Goal: Obtain resource: Download file/media

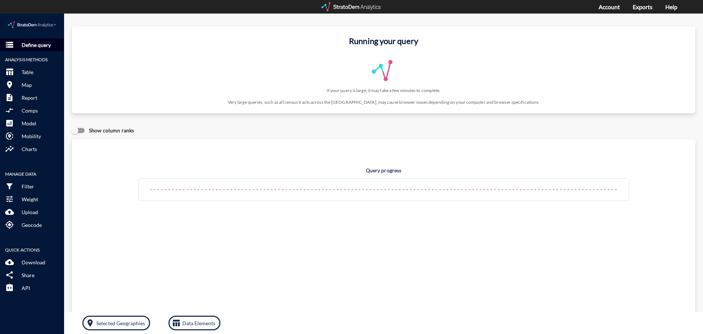
click p "Define query"
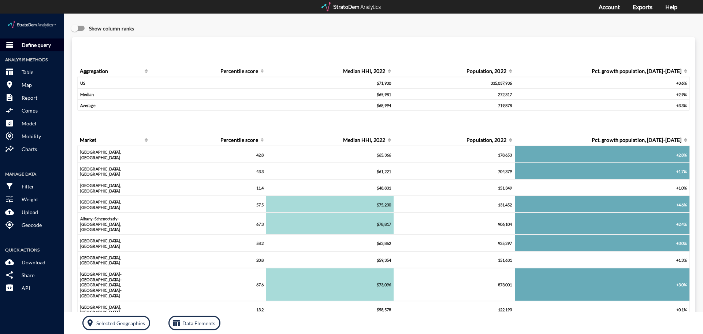
click p "Define query"
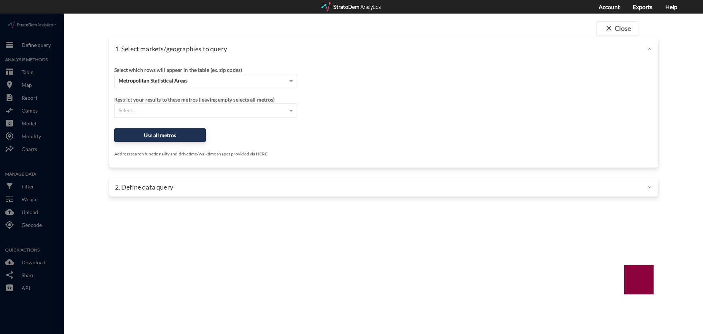
click span "Metropolitan Statistical Areas"
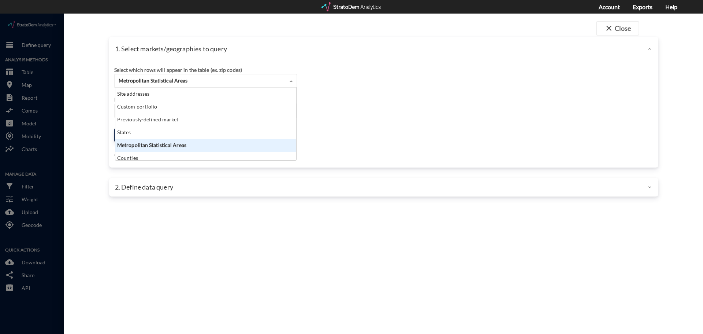
scroll to position [67, 176]
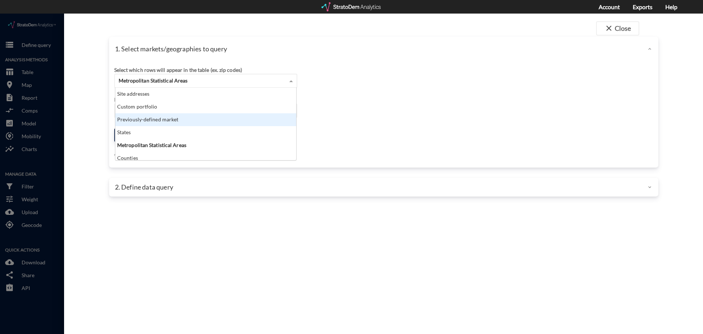
click div "Previously-defined market"
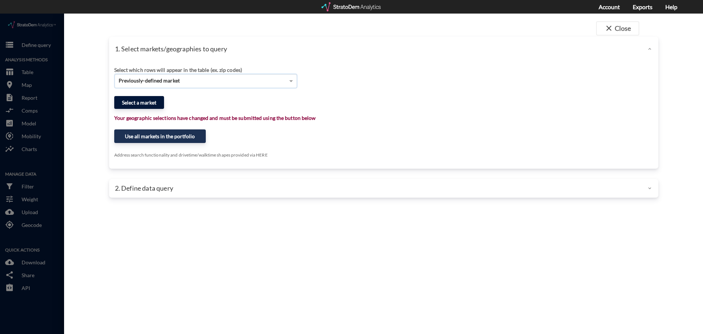
click button "Select a market"
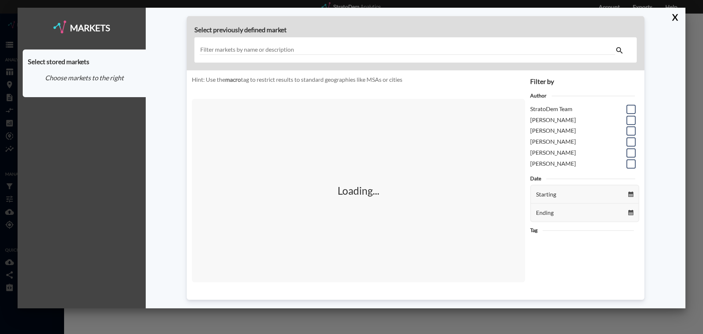
click at [336, 47] on input "text" at bounding box center [408, 50] width 416 height 10
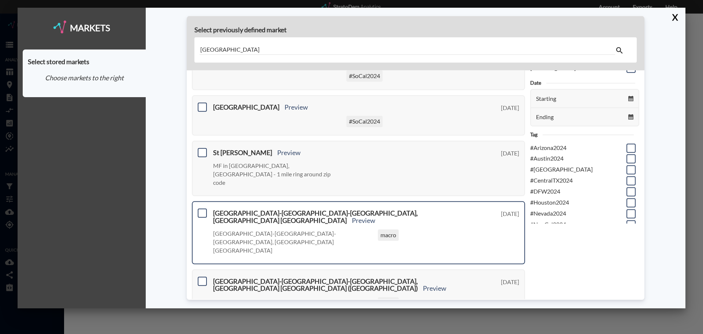
scroll to position [0, 0]
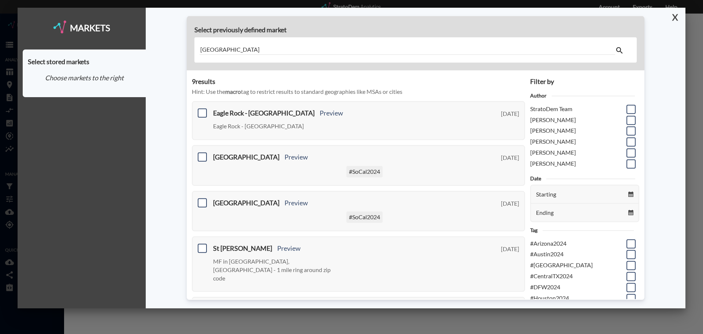
type input "[GEOGRAPHIC_DATA]"
click at [675, 21] on button "X" at bounding box center [673, 17] width 13 height 19
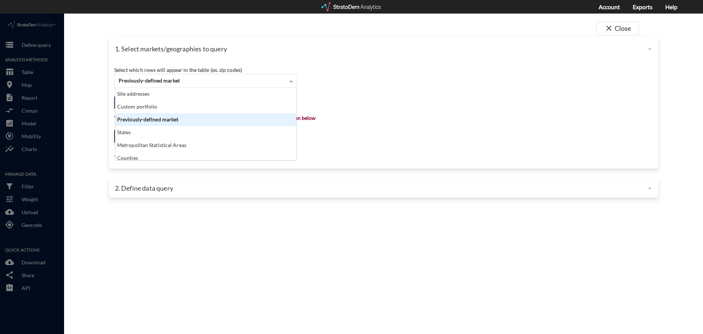
click div "Previously-defined market"
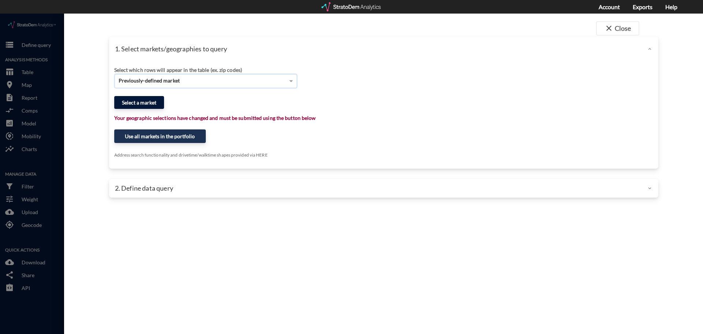
click button "Select a market"
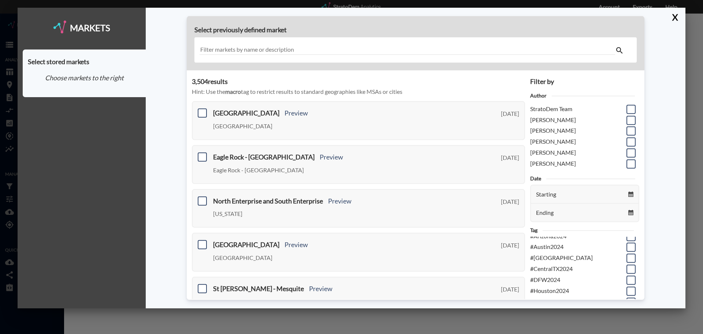
scroll to position [0, 0]
click at [628, 153] on span at bounding box center [630, 152] width 9 height 9
click at [630, 150] on input "checkbox" at bounding box center [630, 150] width 0 height 0
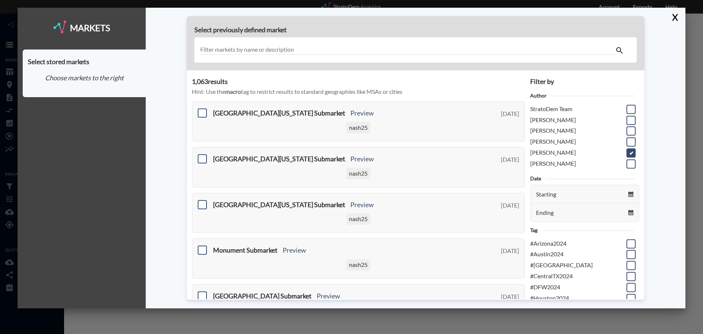
click at [319, 46] on input "text" at bounding box center [408, 50] width 416 height 10
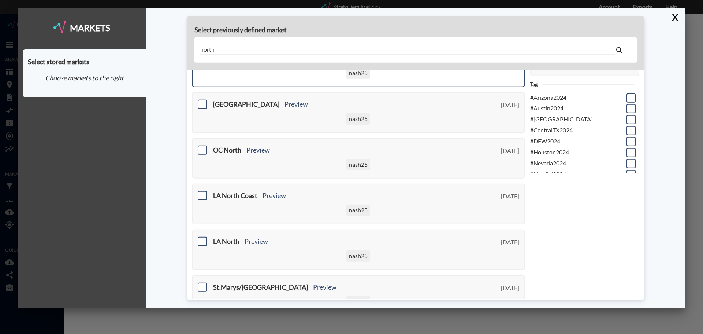
scroll to position [146, 0]
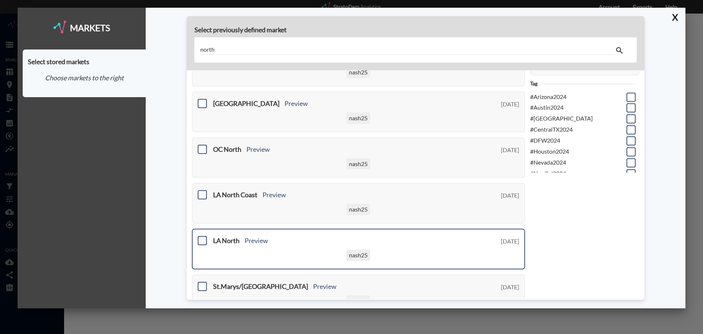
type input "north"
click at [203, 240] on span at bounding box center [202, 240] width 9 height 9
click at [201, 237] on input "checkbox" at bounding box center [201, 237] width 0 height 0
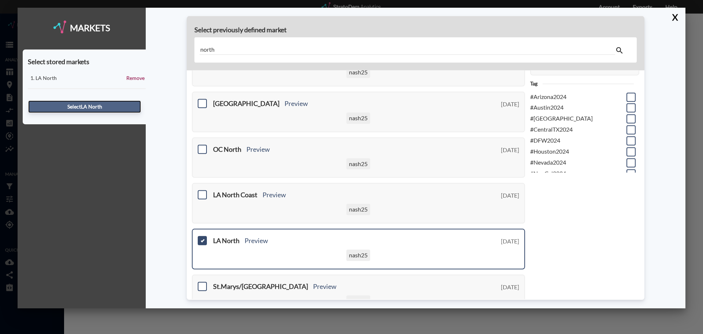
click at [100, 105] on button "Select LA North" at bounding box center [84, 106] width 113 height 12
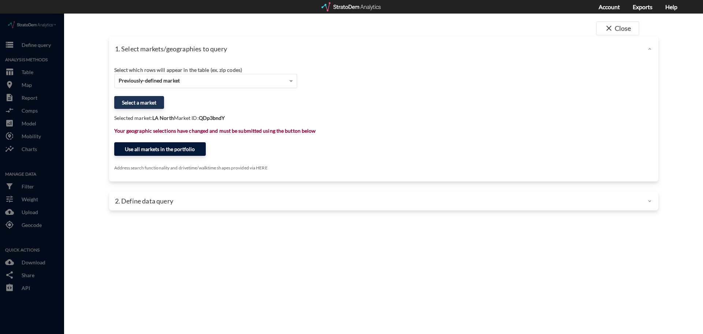
click button "Use all markets in the portfolio"
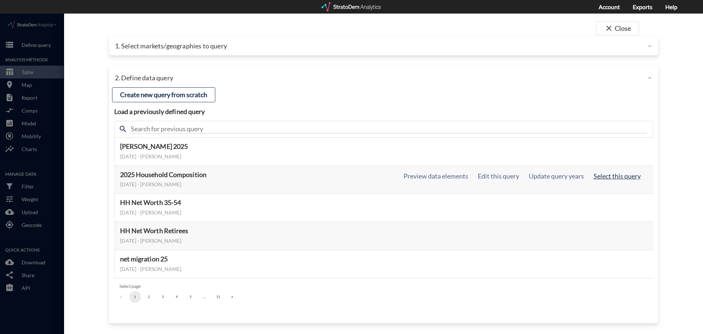
click button "Select this query"
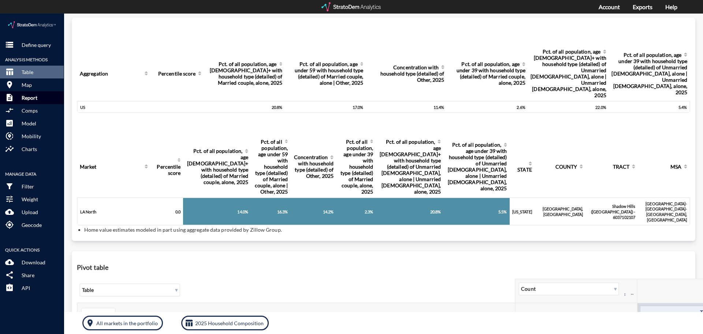
scroll to position [0, 0]
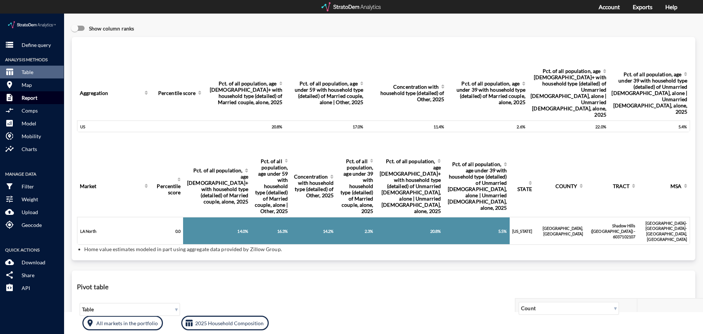
click p "Report"
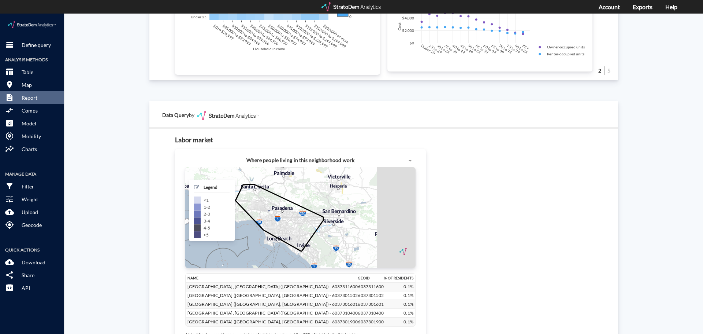
scroll to position [212, 0]
click p "Download"
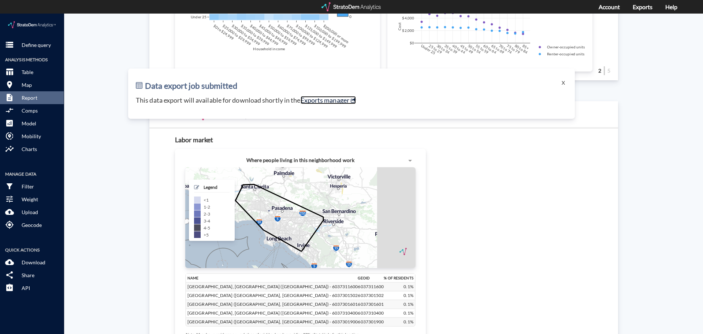
click link "Exports manager"
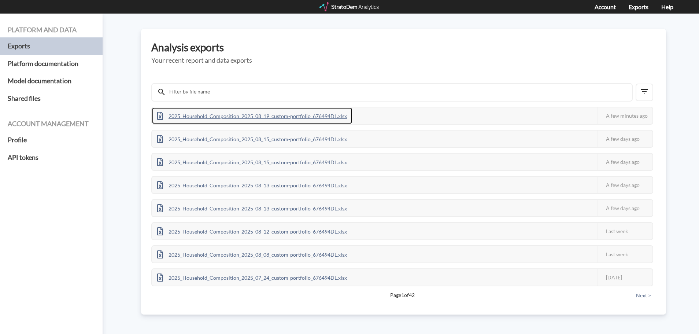
click at [320, 115] on div "2025_Household_Composition_2025_08_19_custom-portfolio_676494DL.xlsx" at bounding box center [252, 115] width 200 height 16
